Goal: Transaction & Acquisition: Purchase product/service

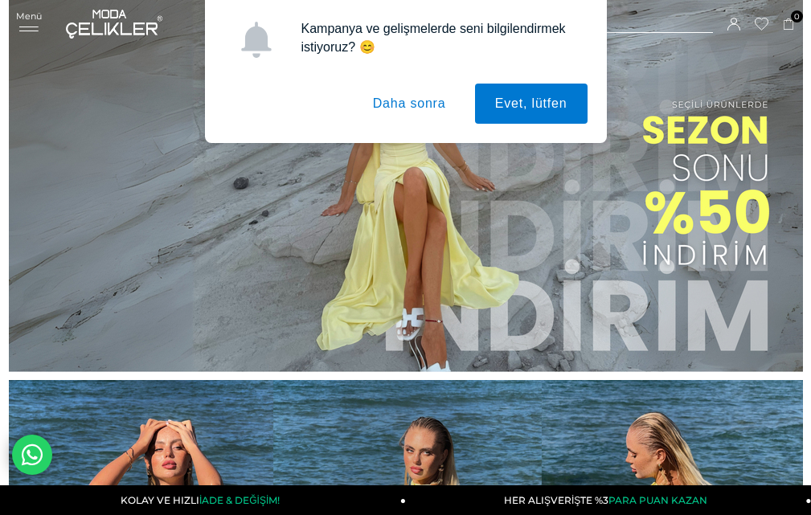
click at [435, 105] on button "Daha sonra" at bounding box center [409, 104] width 113 height 40
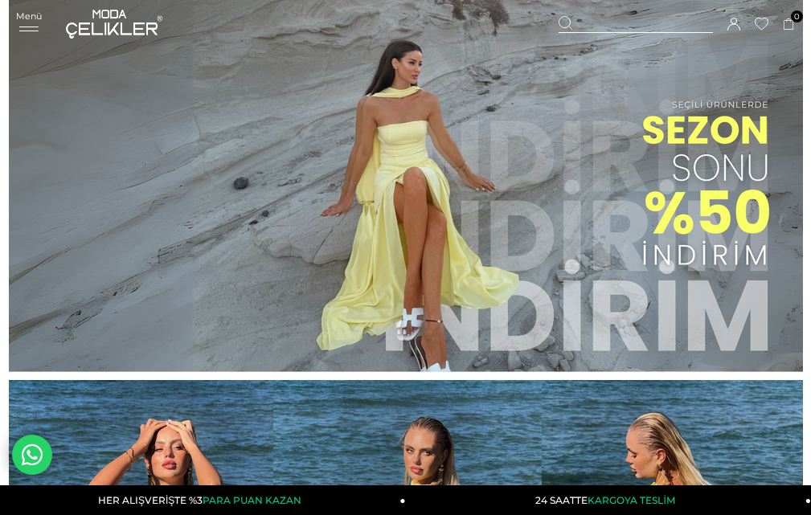
click at [35, 24] on div "Menü" at bounding box center [29, 21] width 26 height 23
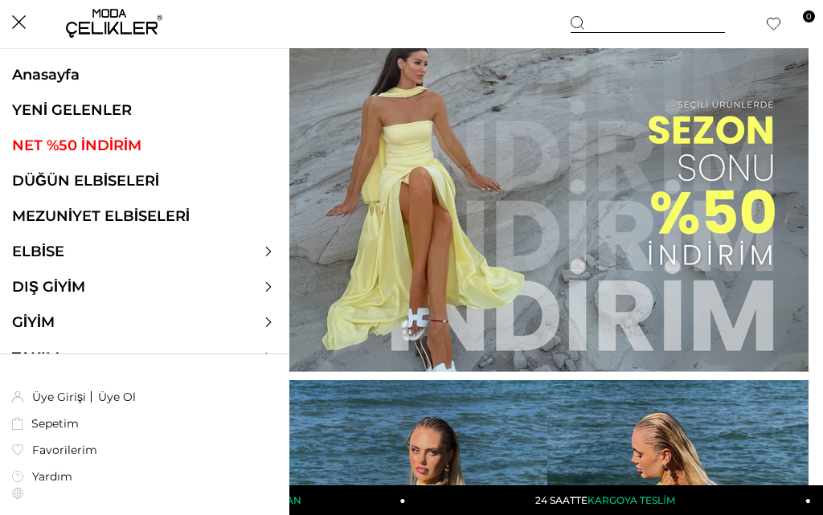
click at [50, 178] on link "DÜĞÜN ELBİSELERİ" at bounding box center [144, 181] width 289 height 18
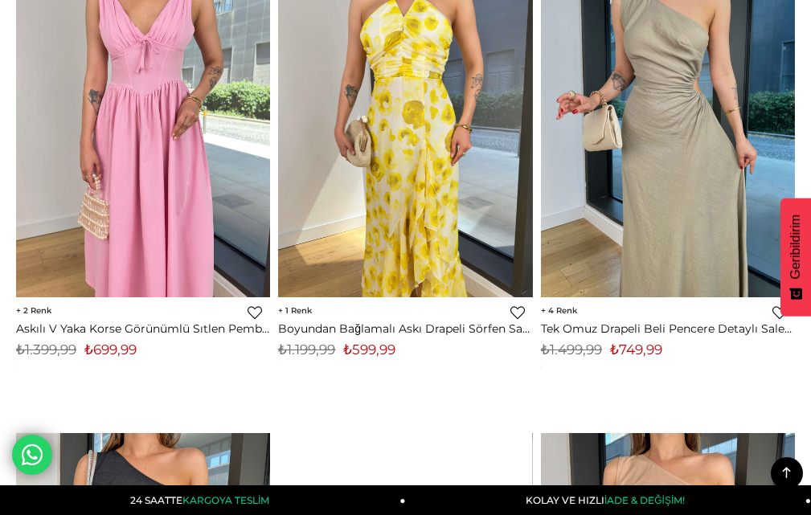
scroll to position [6755, 0]
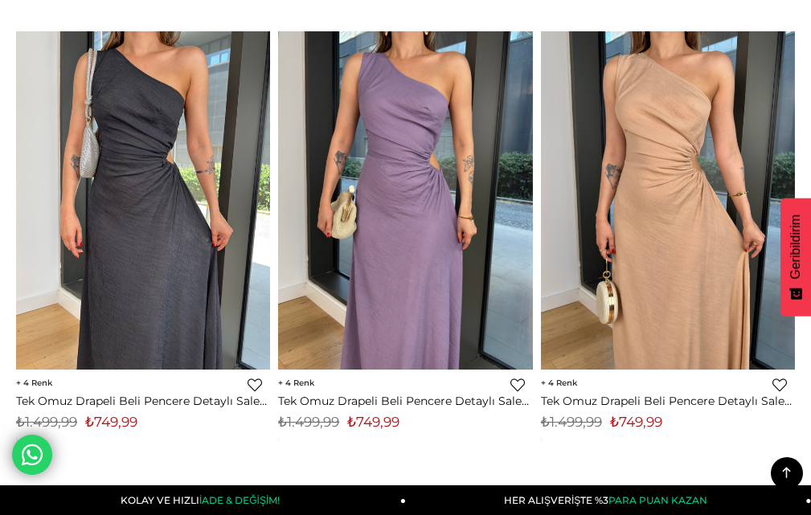
click at [786, 468] on icon at bounding box center [787, 473] width 20 height 20
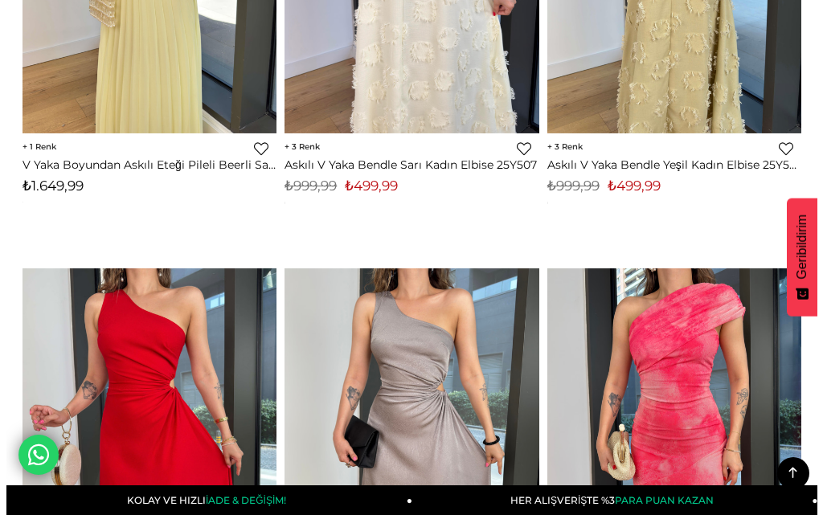
scroll to position [0, 0]
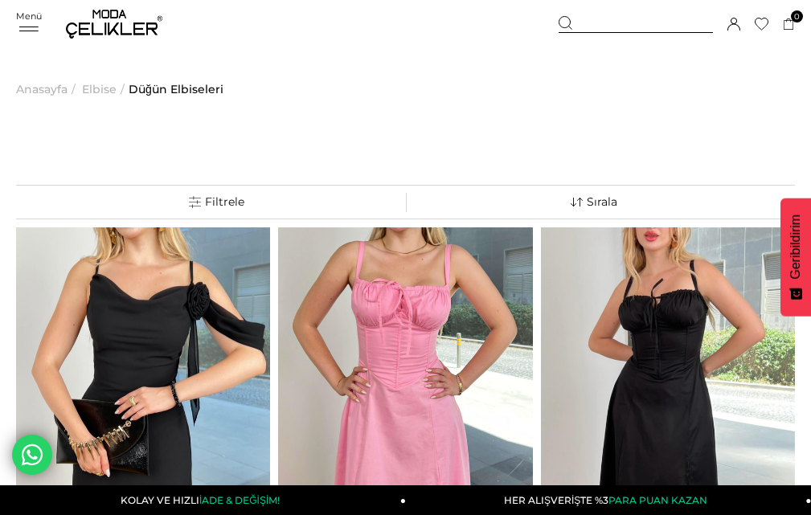
click at [24, 35] on div "Menü Üye Girişi Üye Ol Hesabım Çıkış Yap Sepetim Favorilerim Yardım Sepetim 0 Ü…" at bounding box center [405, 24] width 779 height 48
click at [27, 27] on icon at bounding box center [29, 29] width 24 height 5
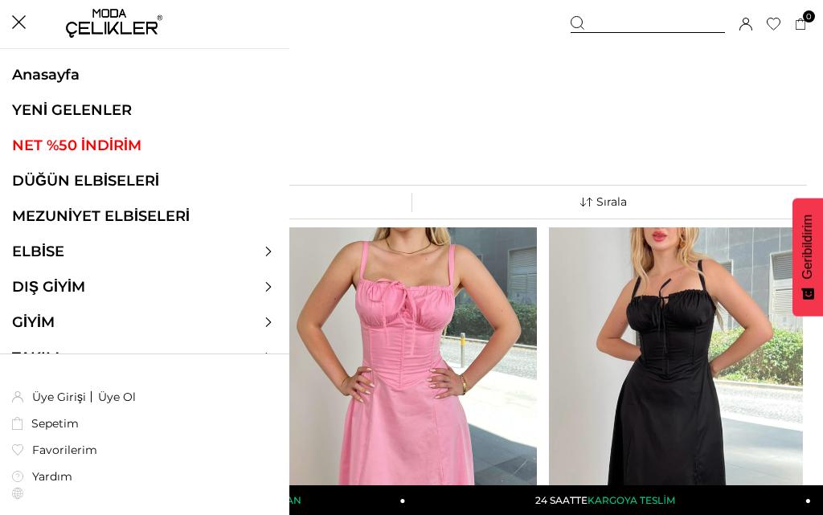
click at [71, 184] on link "DÜĞÜN ELBİSELERİ" at bounding box center [144, 181] width 289 height 18
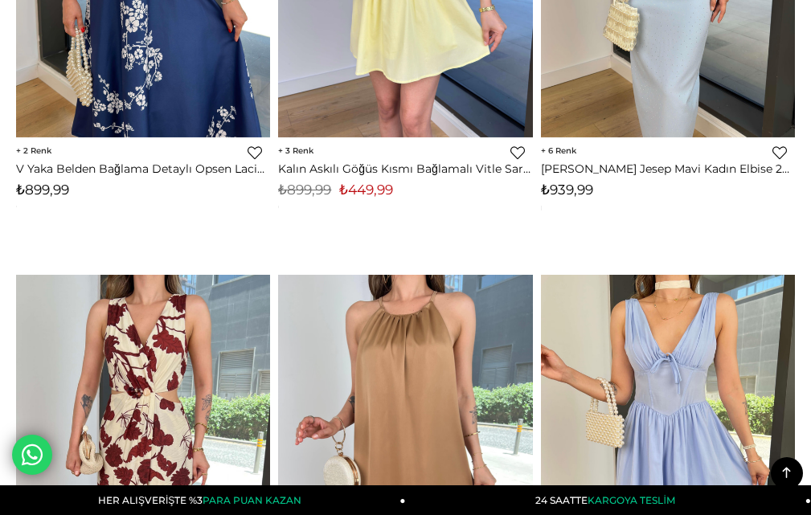
scroll to position [5613, 0]
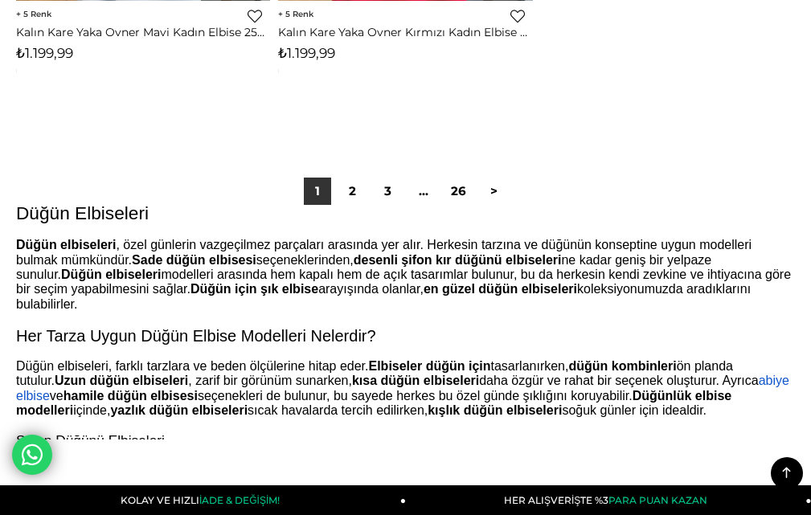
scroll to position [12899, 0]
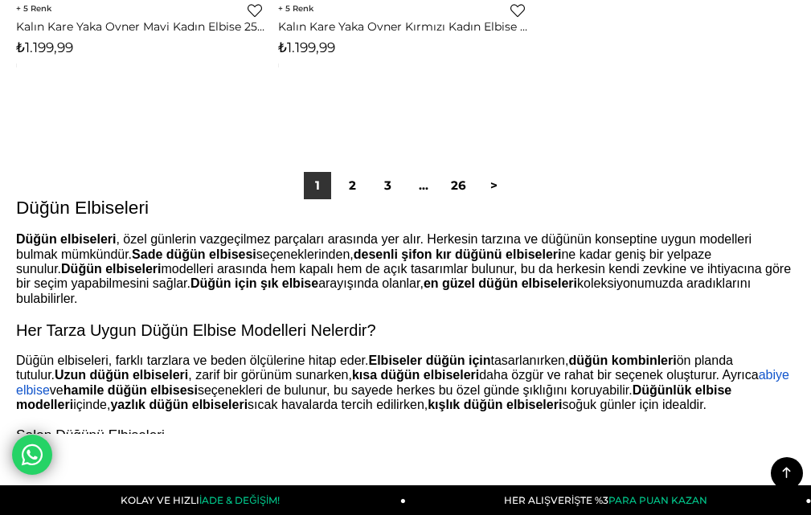
click at [368, 180] on div "1 2 3 ... 26 >" at bounding box center [406, 185] width 212 height 27
click at [366, 191] on link "2" at bounding box center [352, 185] width 27 height 27
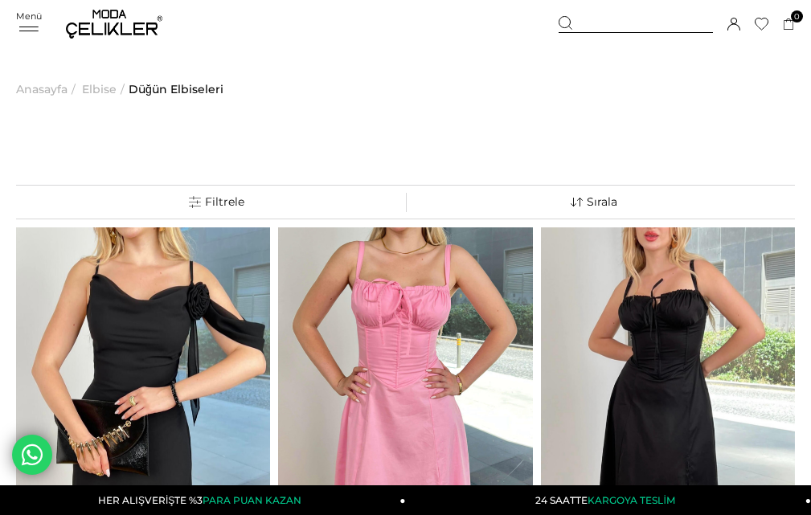
scroll to position [80, 0]
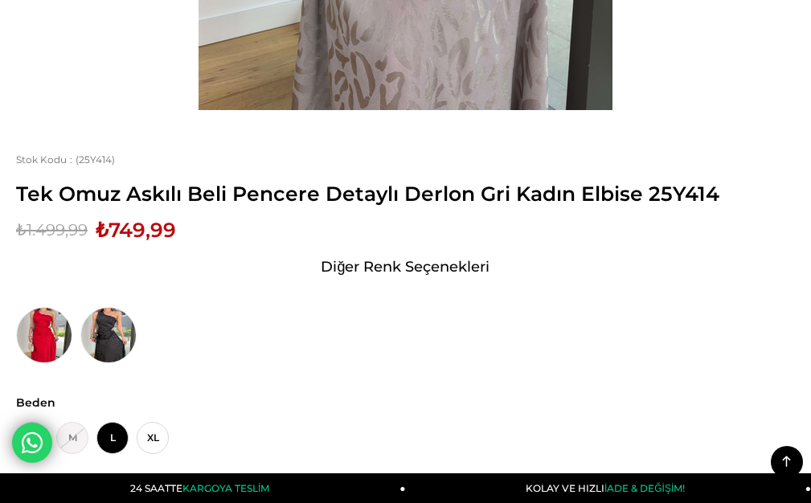
scroll to position [724, 0]
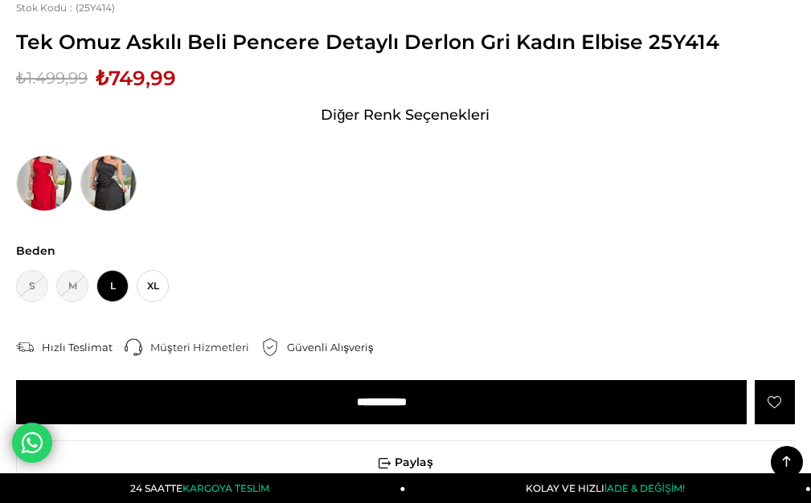
click at [117, 180] on img at bounding box center [108, 183] width 56 height 56
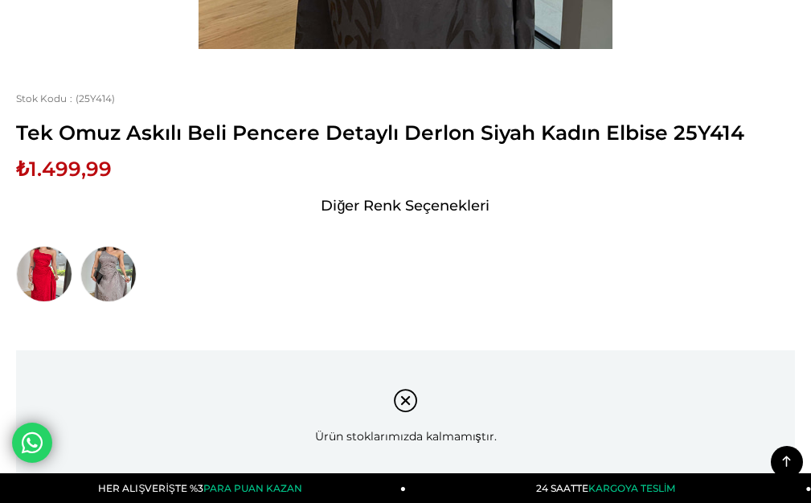
scroll to position [804, 0]
